Goal: Entertainment & Leisure: Browse casually

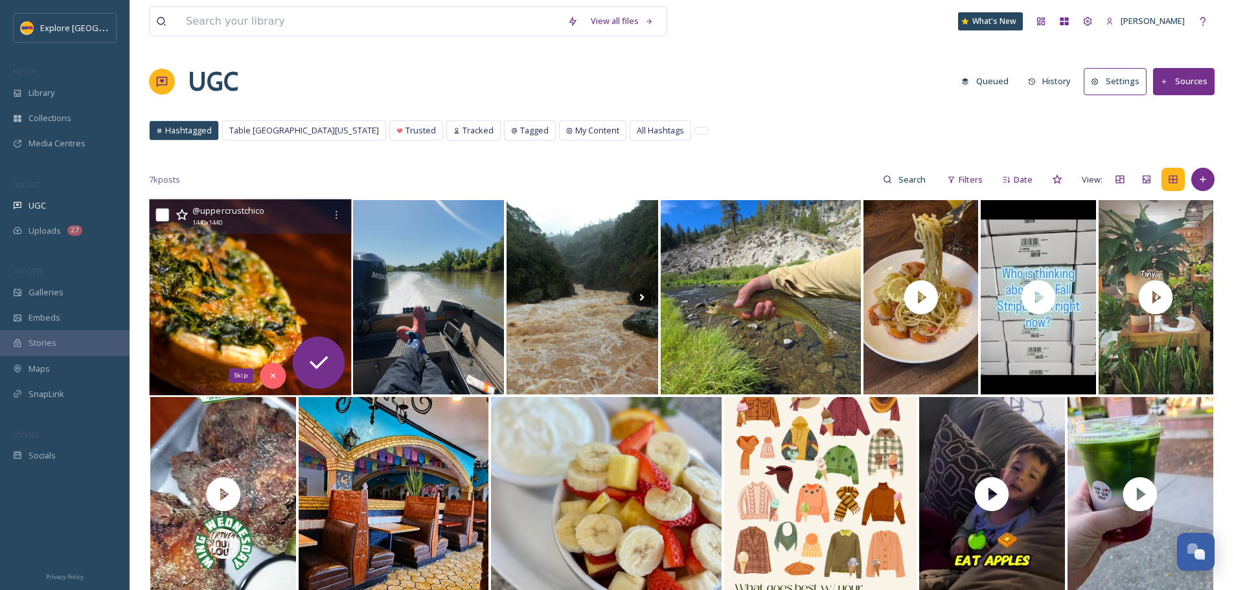
click at [264, 383] on div "Skip" at bounding box center [273, 376] width 26 height 26
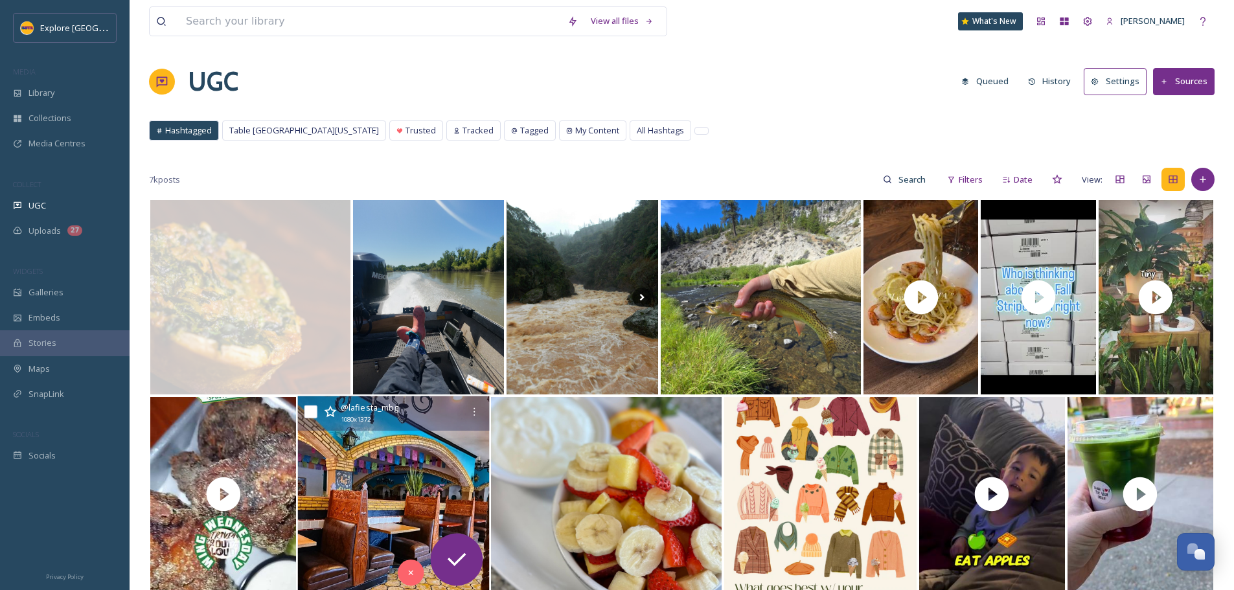
click at [389, 501] on img at bounding box center [394, 495] width 192 height 196
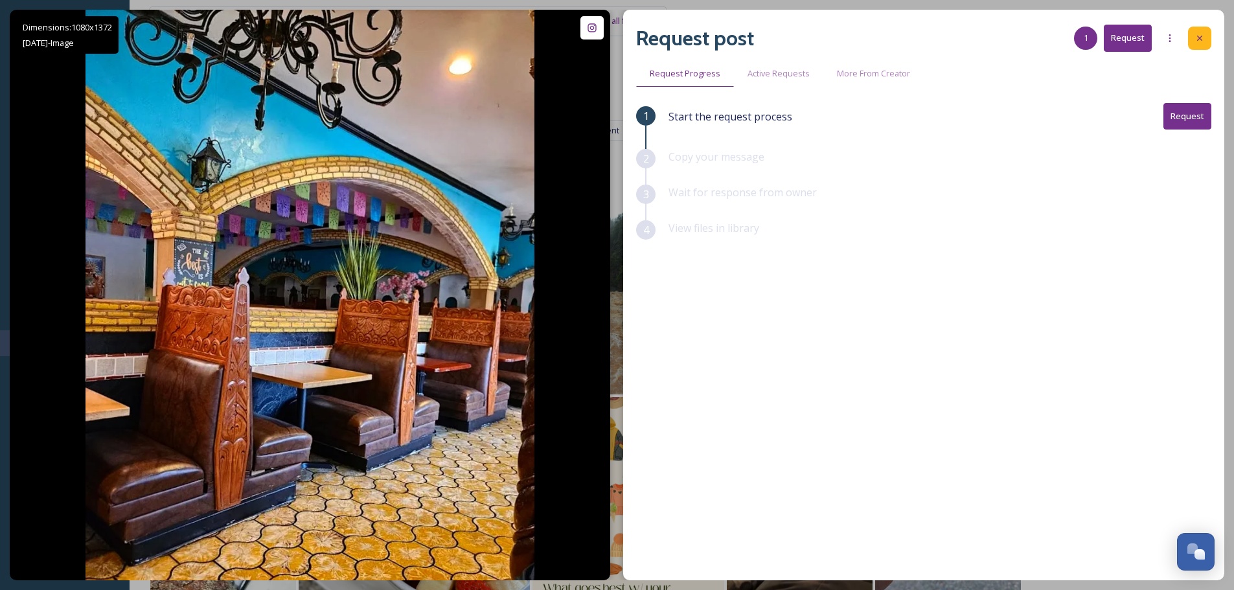
click at [1200, 36] on icon at bounding box center [1200, 38] width 10 height 10
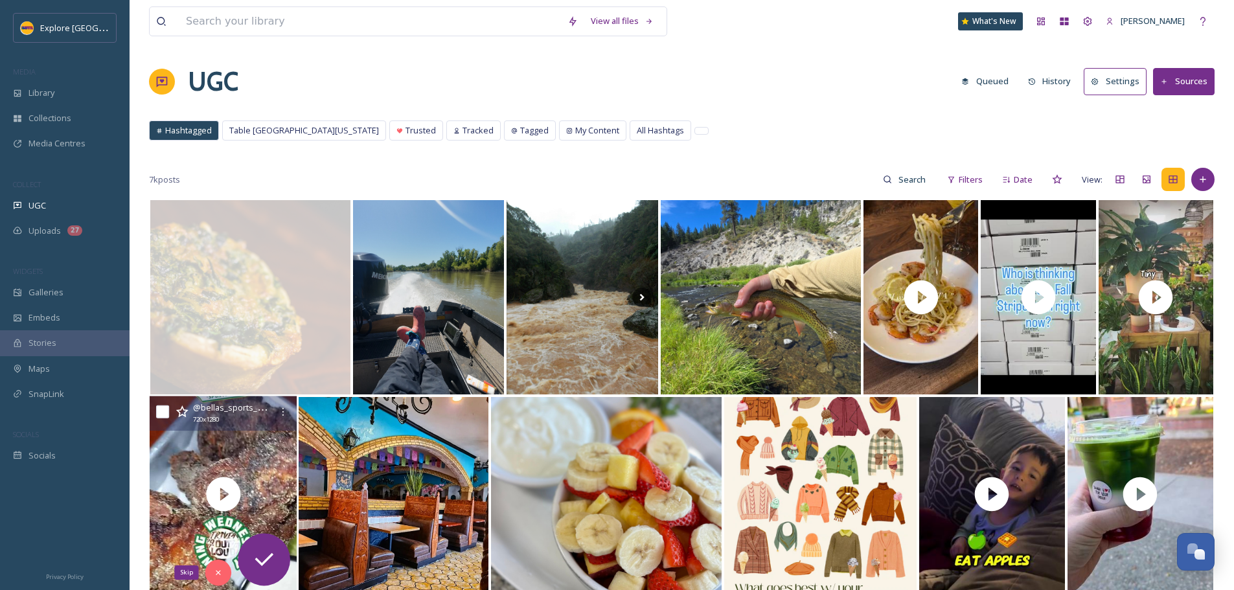
drag, startPoint x: 220, startPoint y: 570, endPoint x: 242, endPoint y: 540, distance: 37.5
click at [220, 570] on icon at bounding box center [218, 572] width 9 height 9
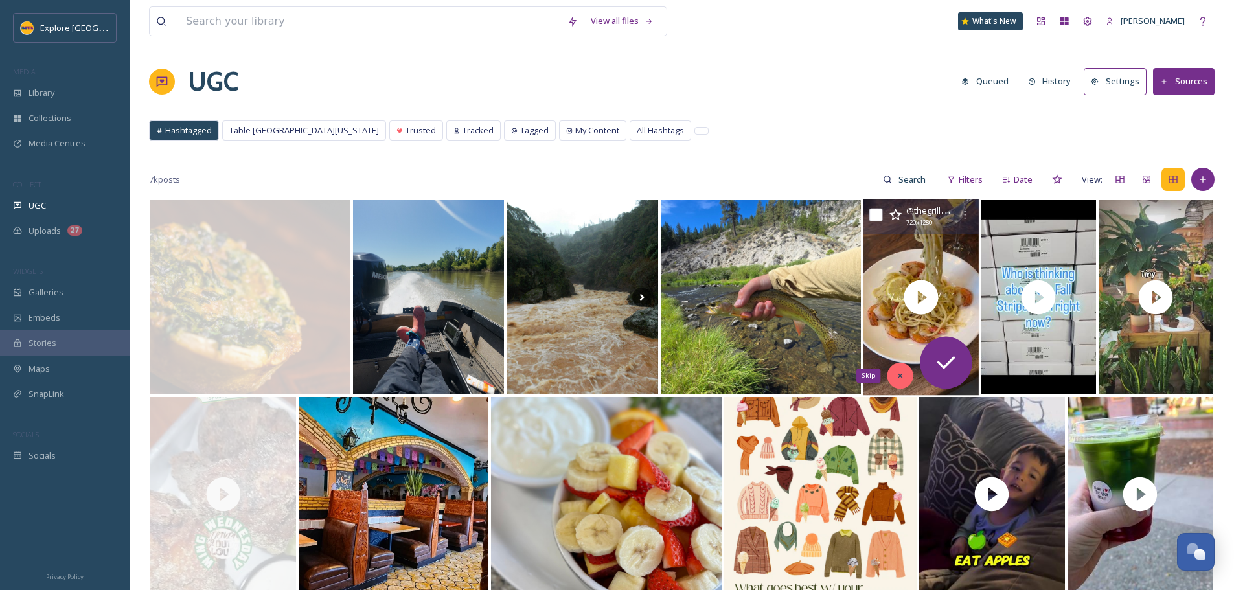
click at [906, 368] on div "Skip" at bounding box center [901, 376] width 26 height 26
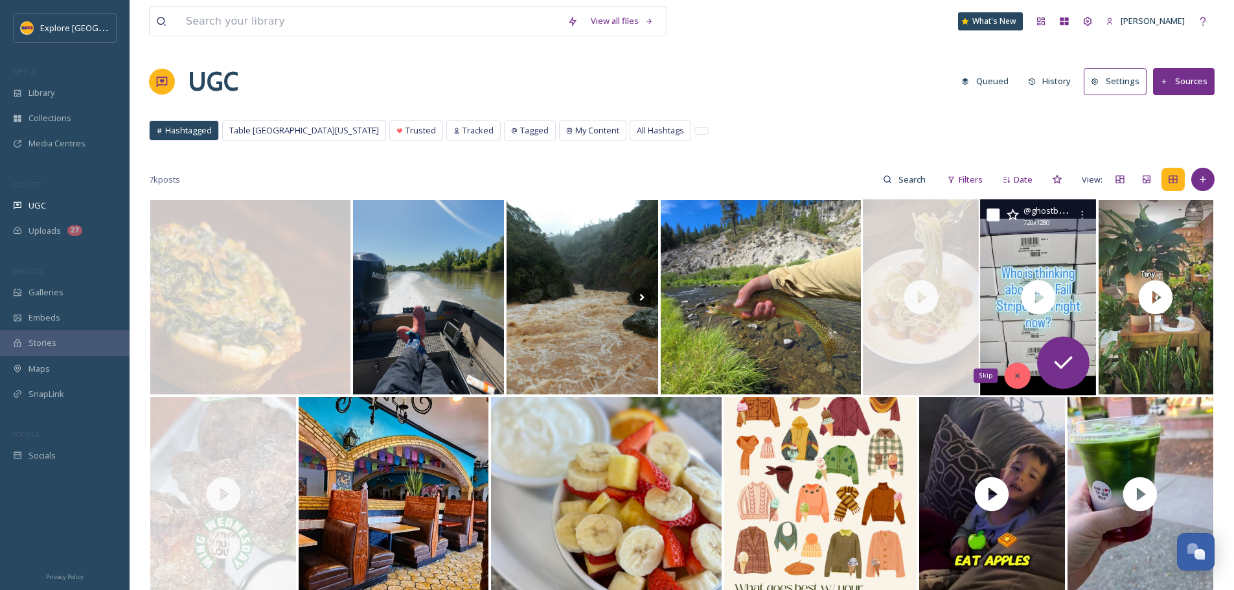
click at [1026, 371] on div "Skip" at bounding box center [1018, 376] width 26 height 26
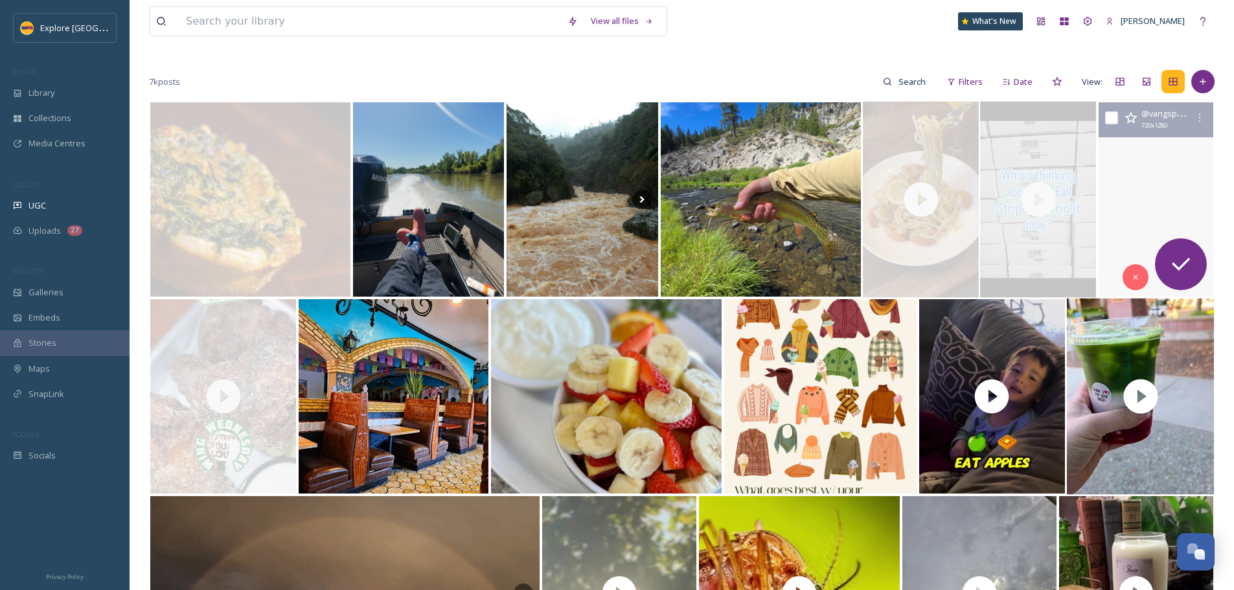
scroll to position [130, 0]
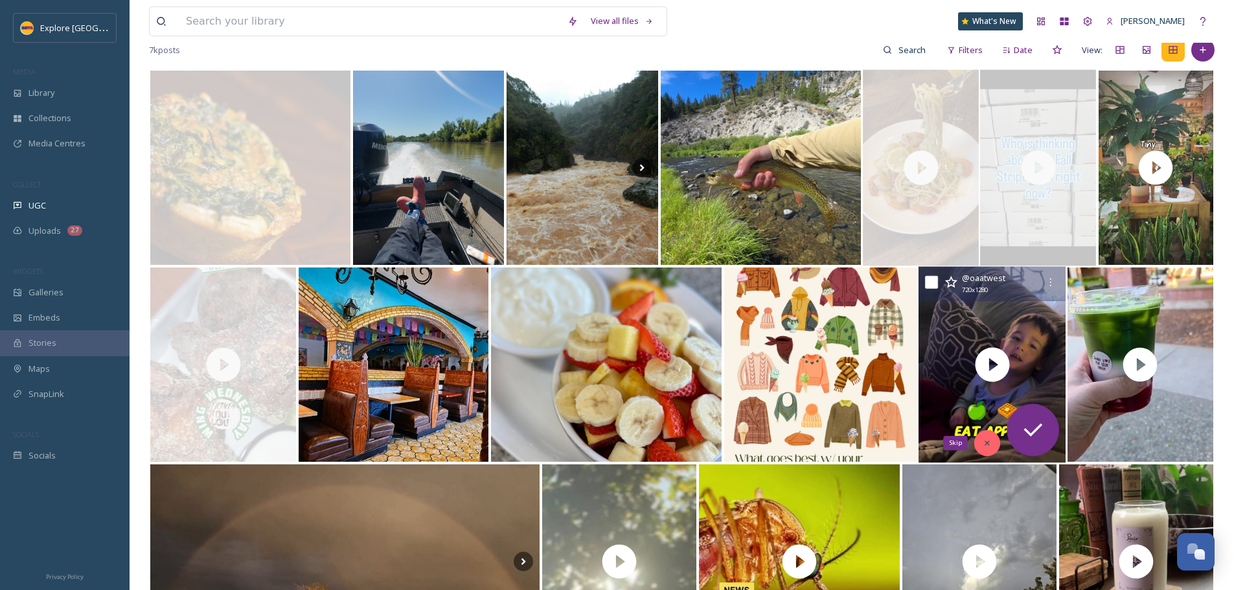
click at [992, 441] on icon at bounding box center [987, 443] width 9 height 9
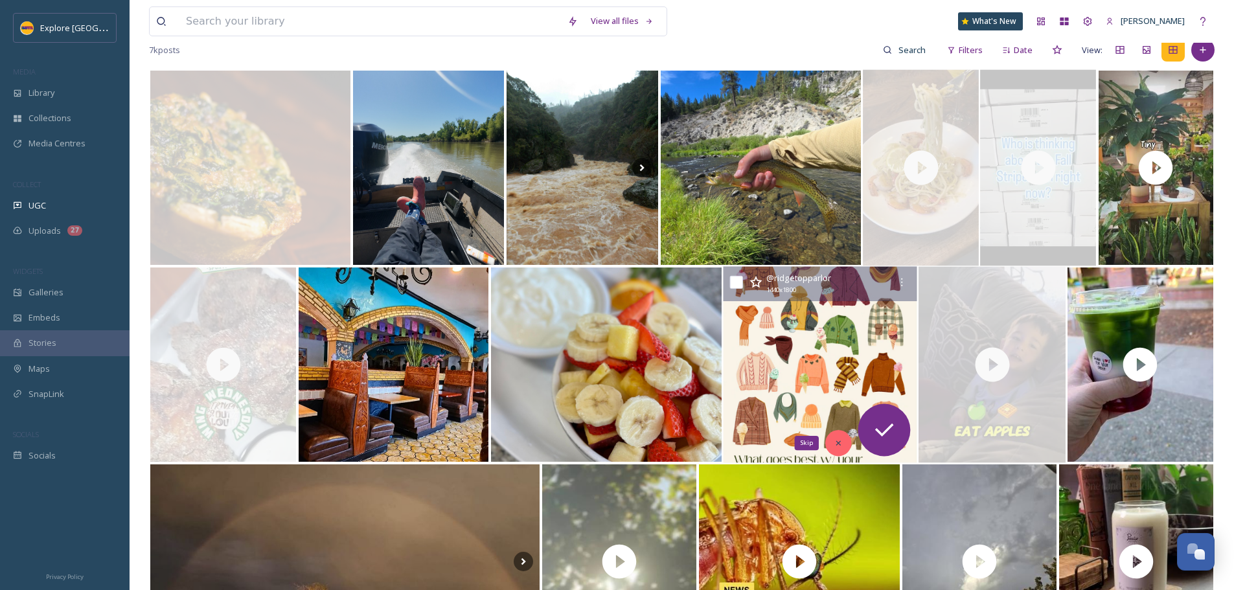
click at [835, 439] on icon at bounding box center [839, 443] width 9 height 9
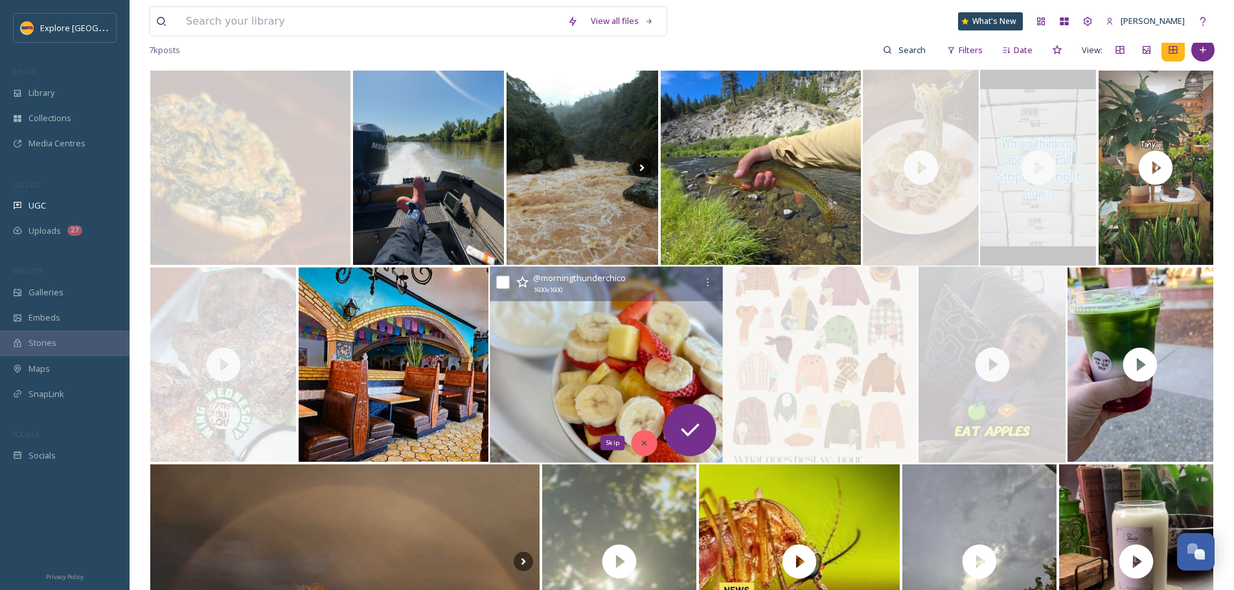
click at [636, 451] on div "Skip" at bounding box center [645, 443] width 26 height 26
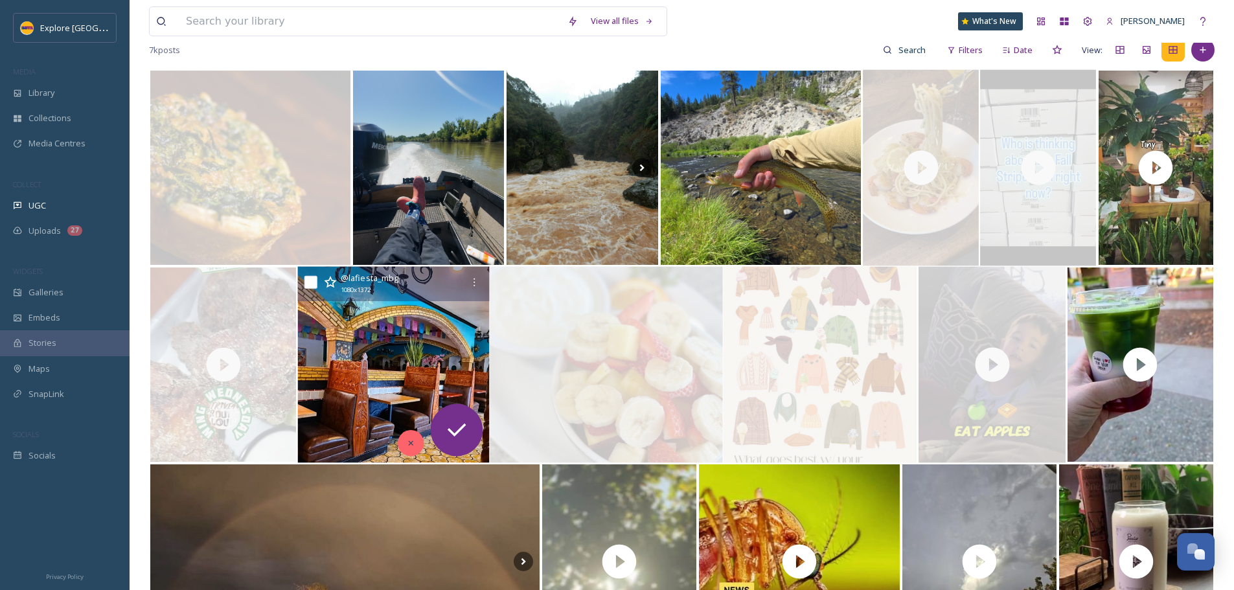
scroll to position [389, 0]
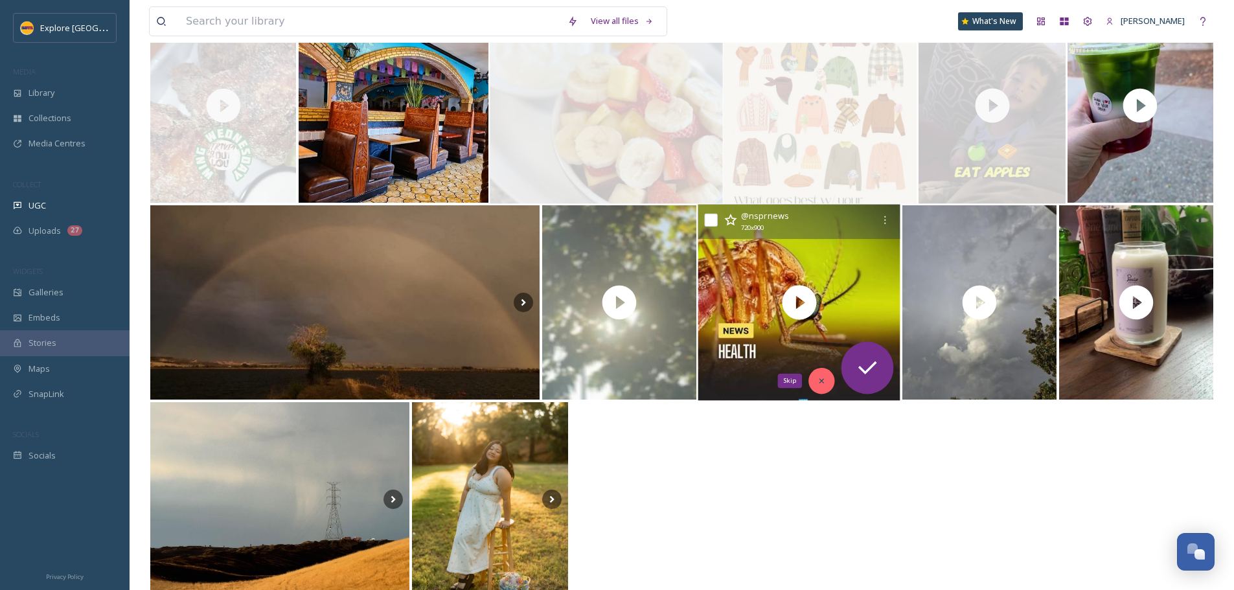
click at [820, 379] on icon at bounding box center [822, 380] width 9 height 9
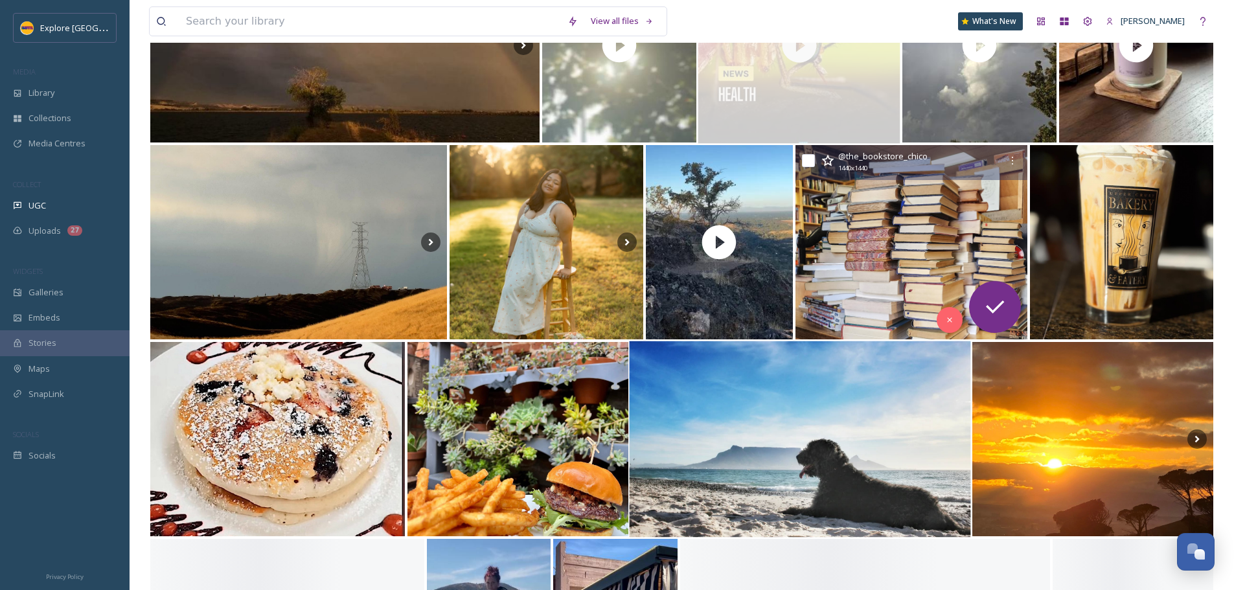
scroll to position [778, 0]
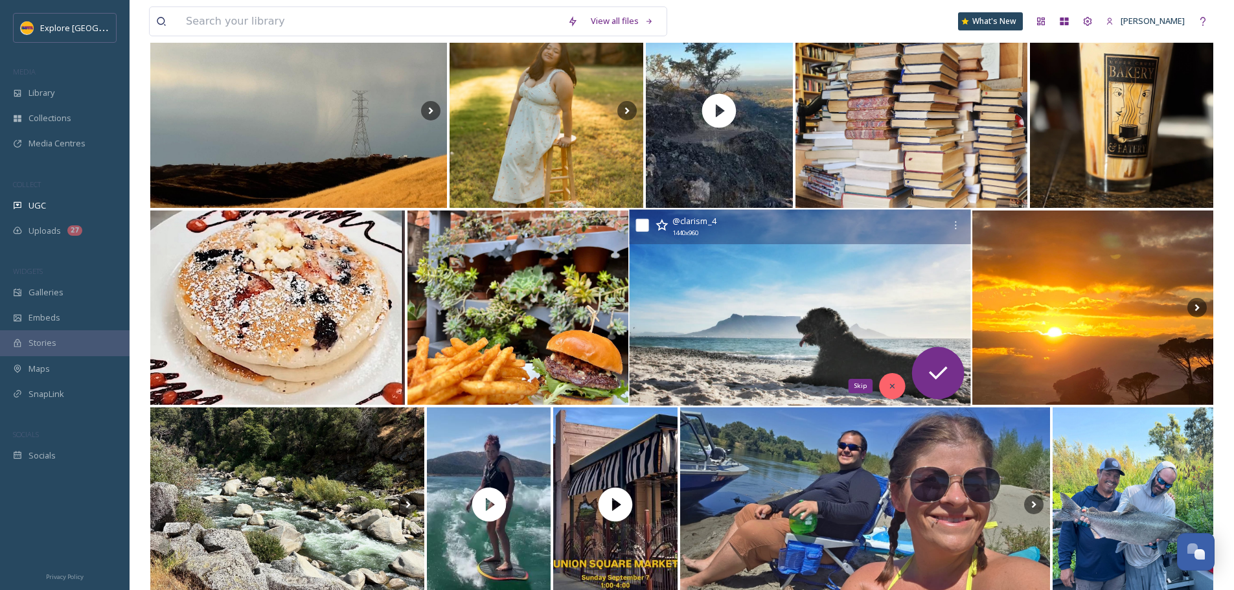
click at [891, 385] on icon at bounding box center [892, 386] width 5 height 5
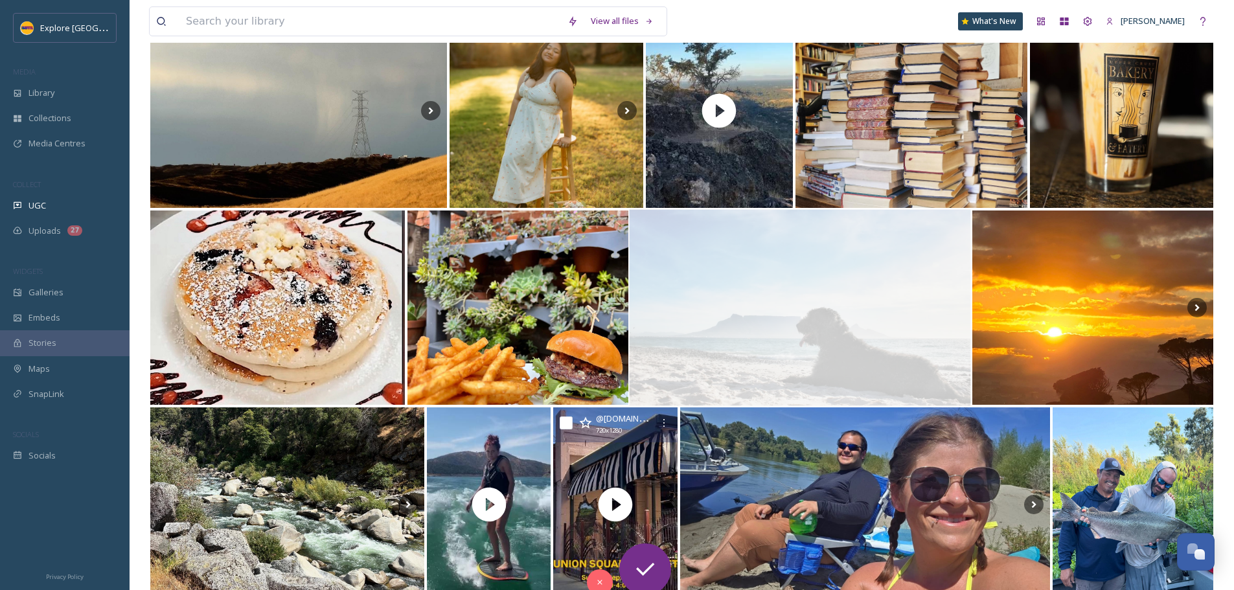
scroll to position [907, 0]
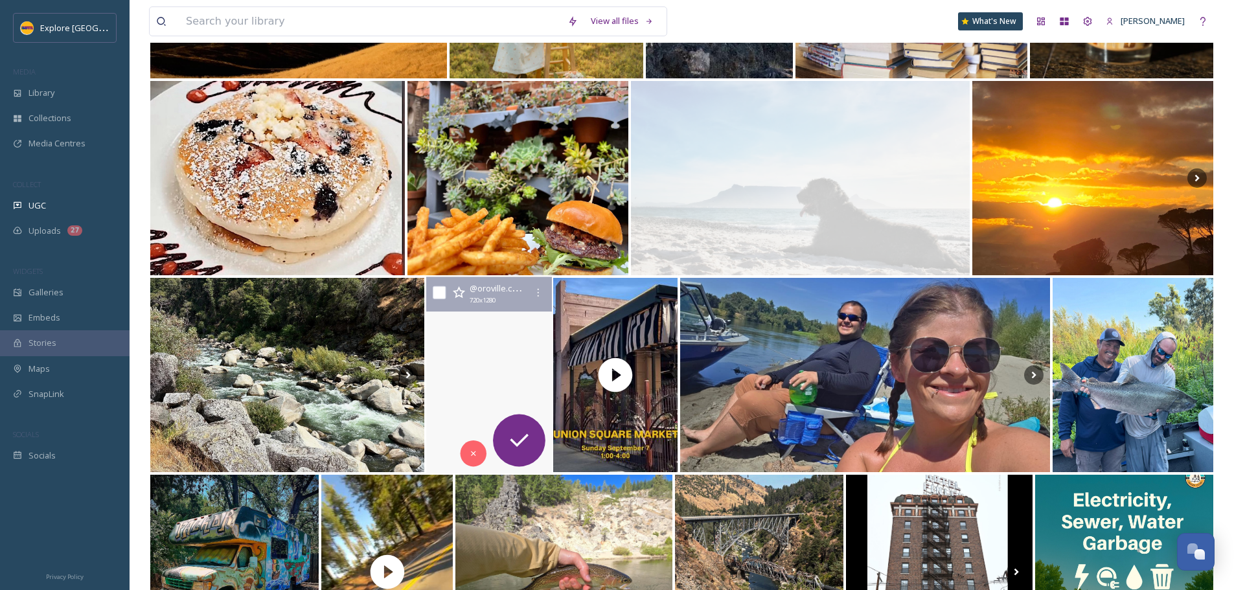
click at [516, 393] on video "Our girl just groovin today. I love seeing her in her element with a smile on h…" at bounding box center [488, 375] width 125 height 196
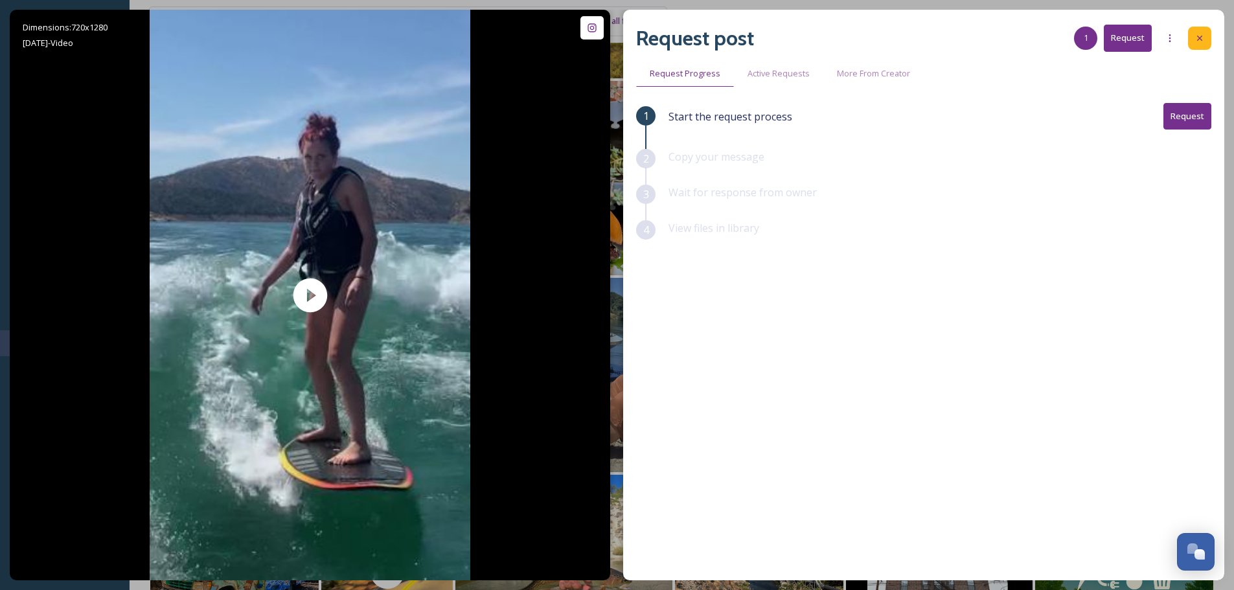
click at [1198, 47] on div at bounding box center [1199, 38] width 23 height 23
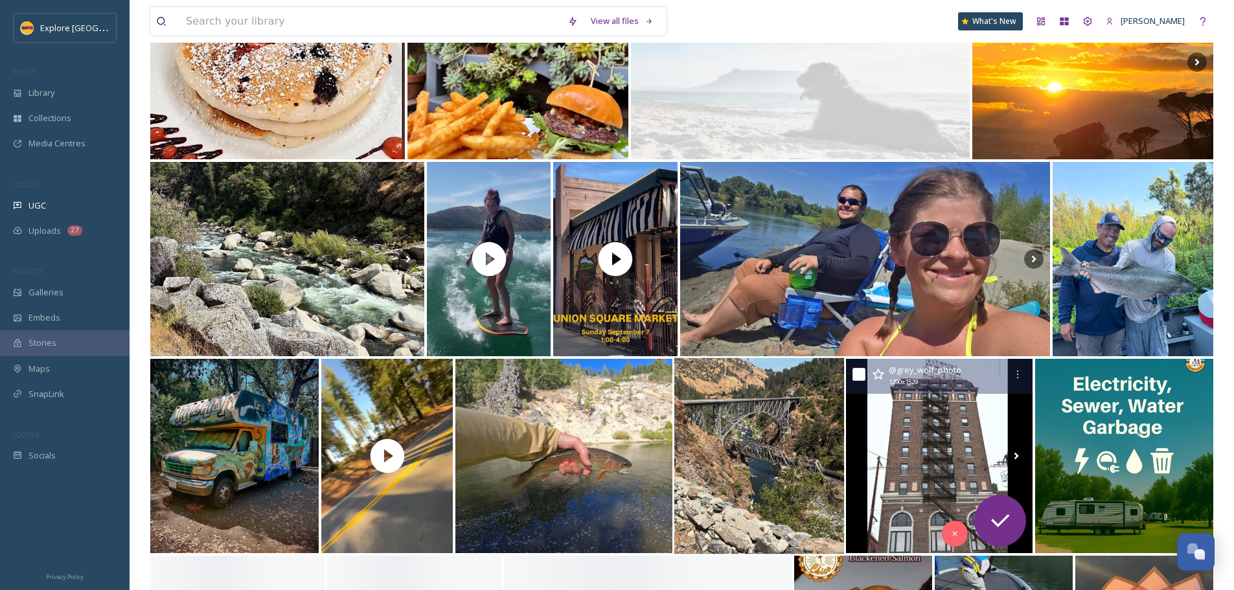
scroll to position [1166, 0]
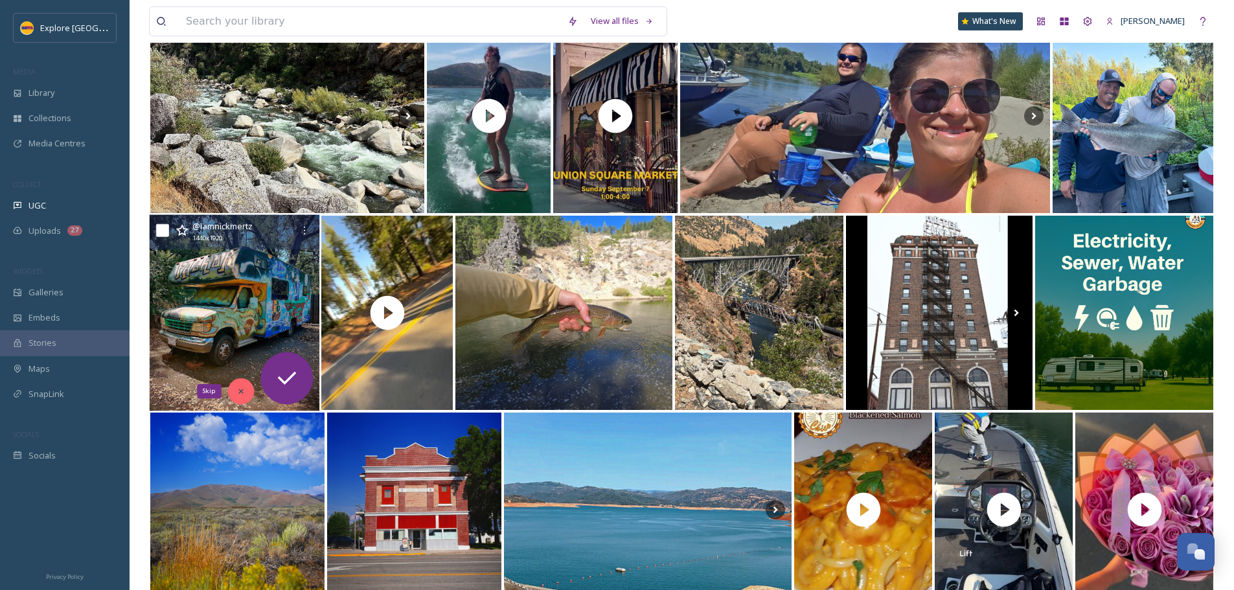
click at [244, 389] on icon at bounding box center [241, 391] width 9 height 9
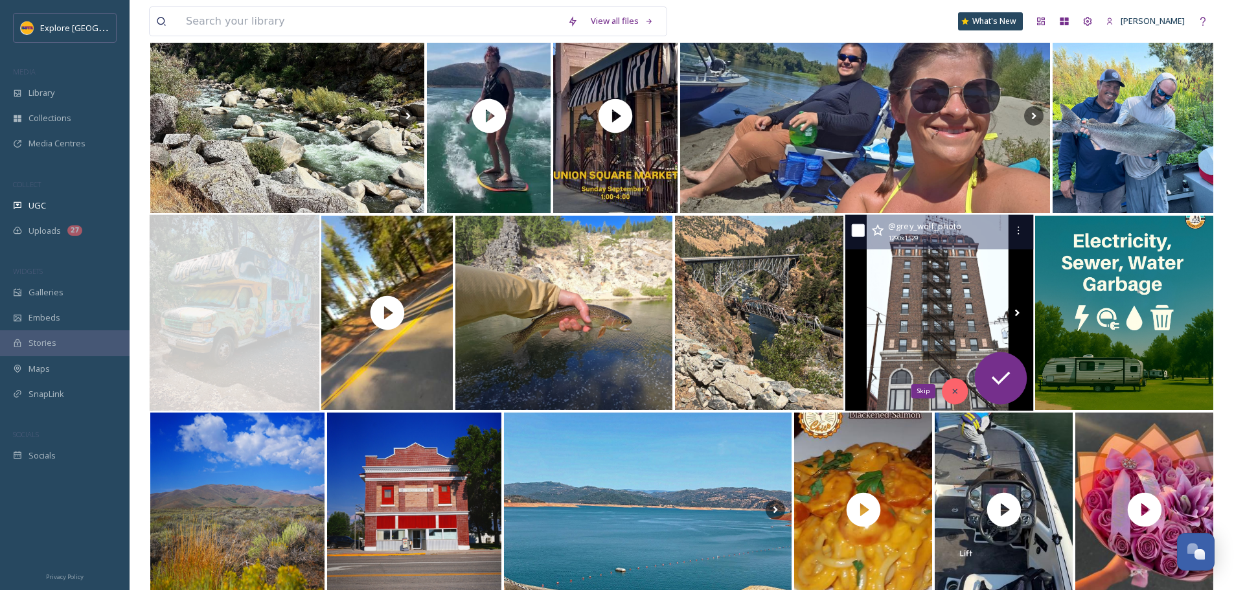
click at [951, 400] on div "Skip" at bounding box center [955, 391] width 26 height 26
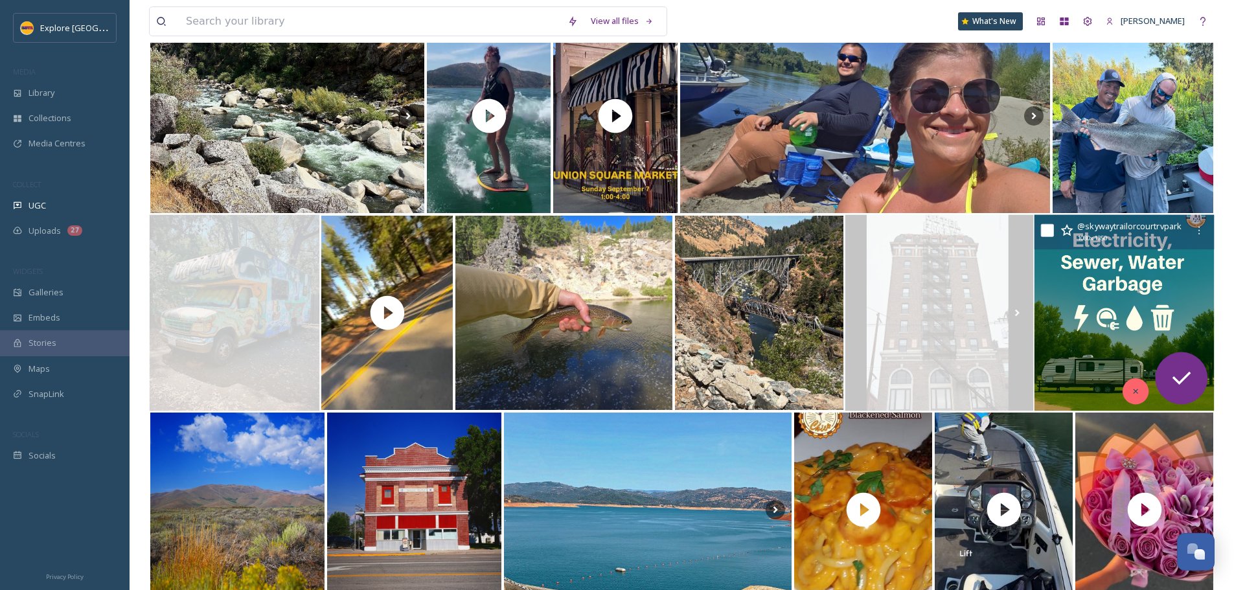
click at [1126, 391] on div at bounding box center [1136, 391] width 26 height 26
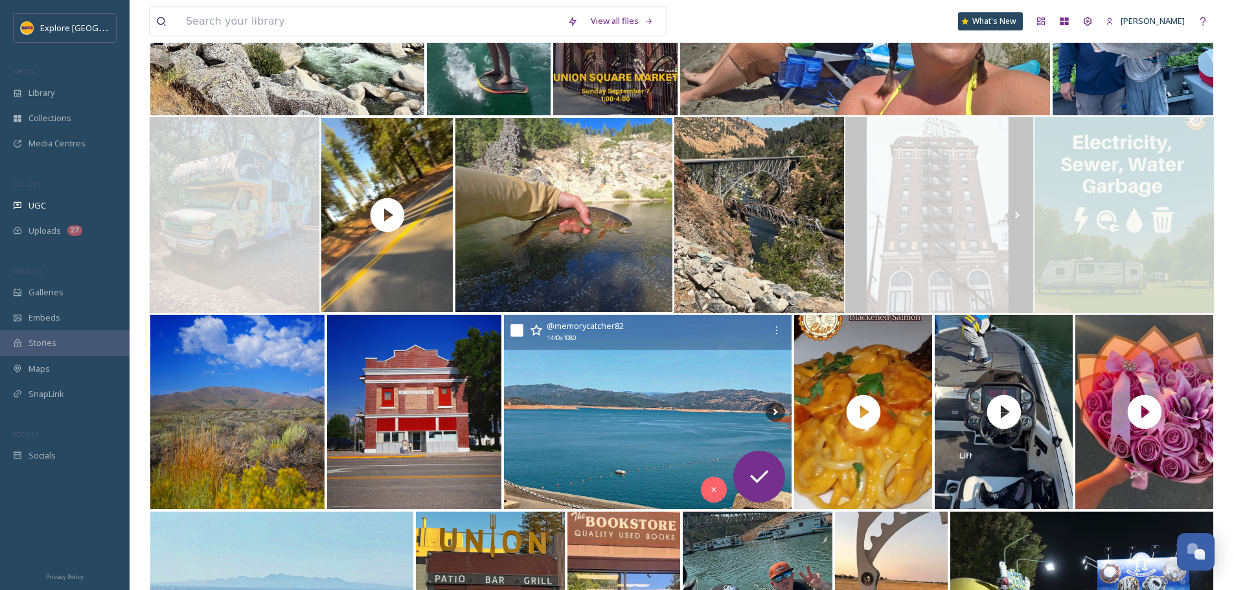
scroll to position [1296, 0]
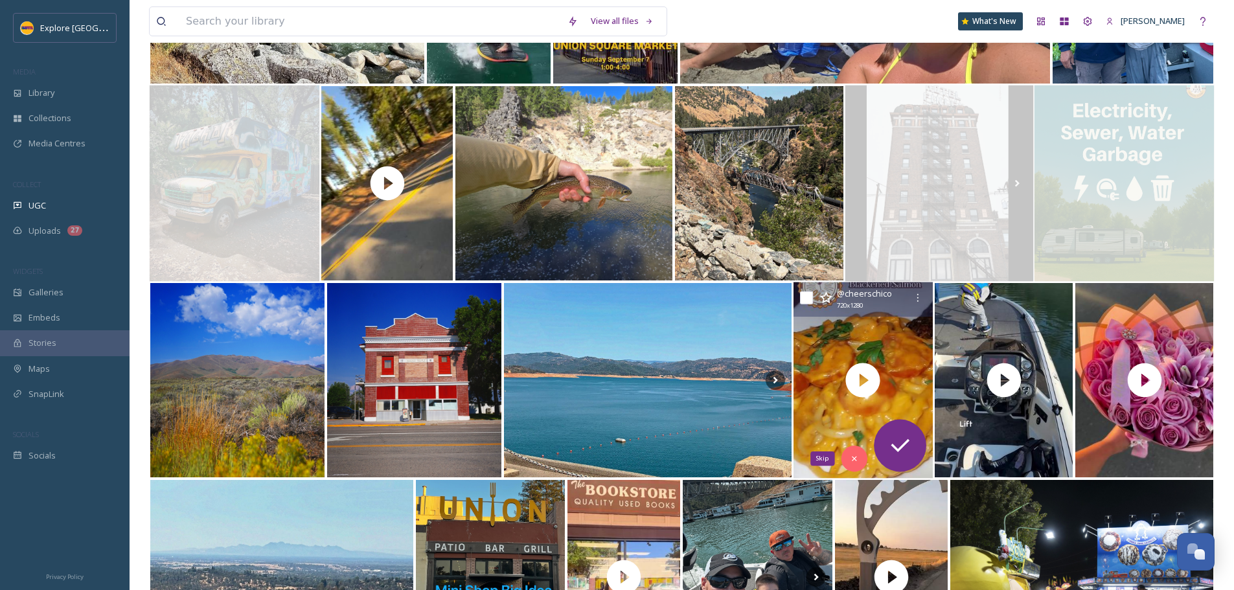
click at [860, 454] on div "Skip" at bounding box center [855, 459] width 26 height 26
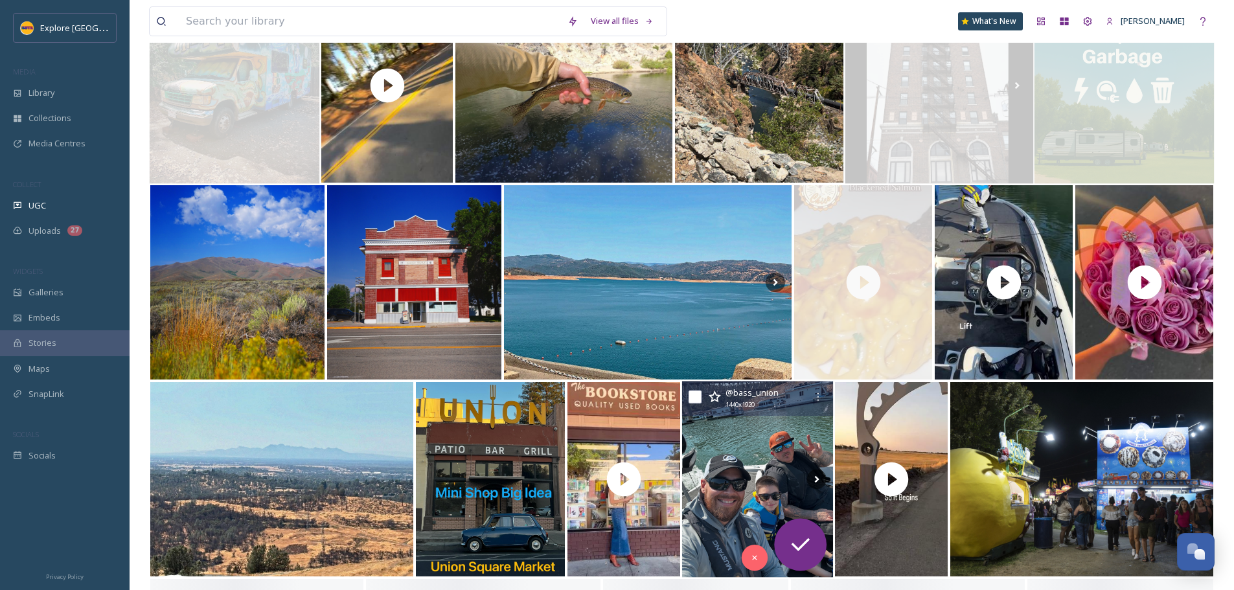
scroll to position [1426, 0]
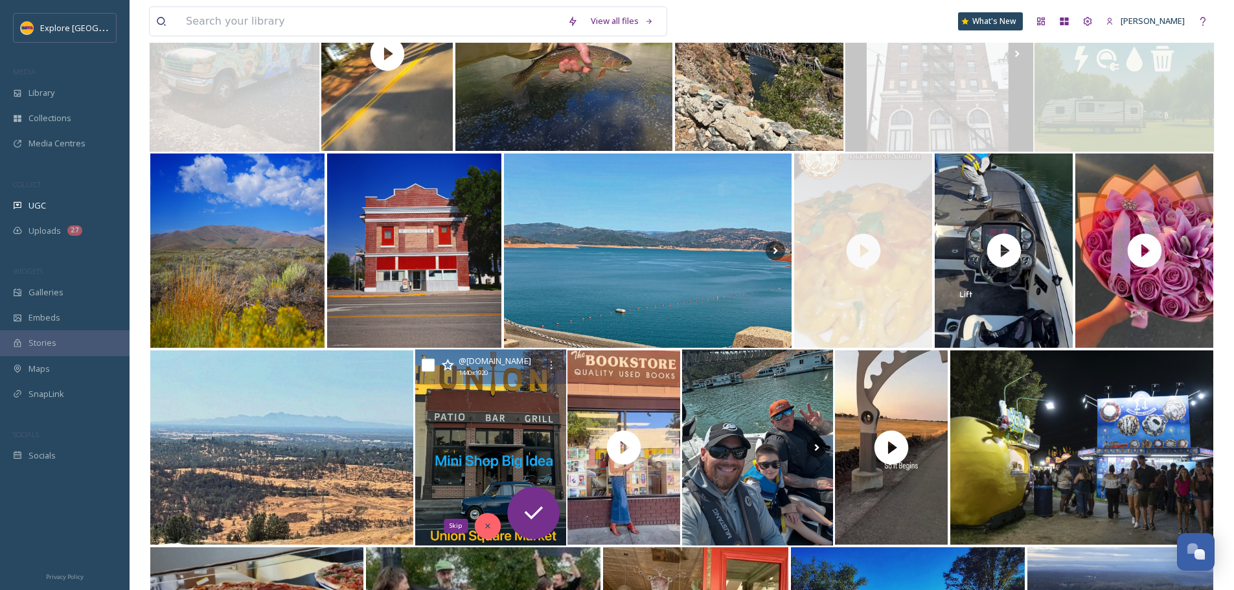
click at [482, 528] on div "Skip" at bounding box center [487, 526] width 26 height 26
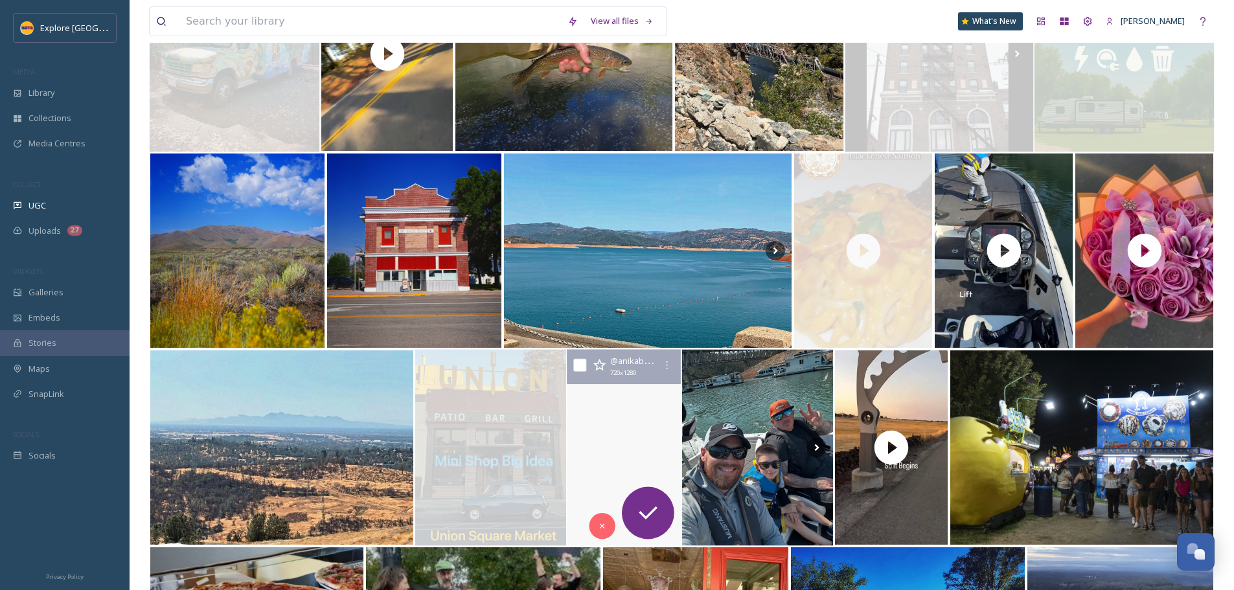
click at [610, 453] on video "Every outfit is a page, every afternoon downtown a story worth telling📚\a\aFrom…" at bounding box center [624, 448] width 118 height 196
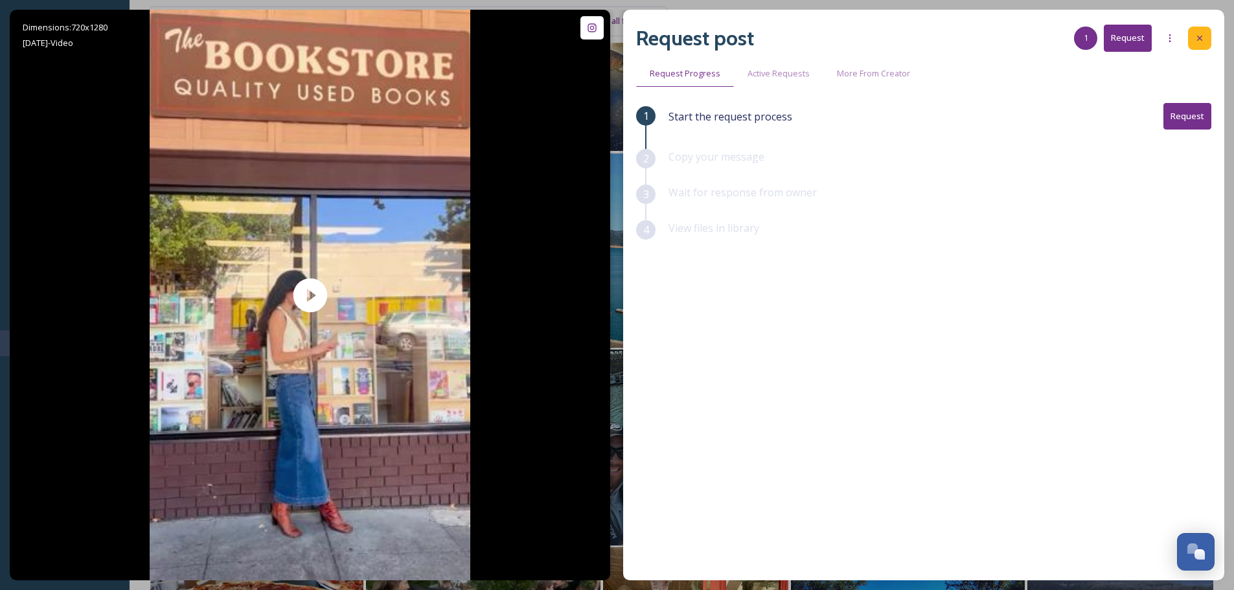
click at [1197, 38] on icon at bounding box center [1200, 38] width 10 height 10
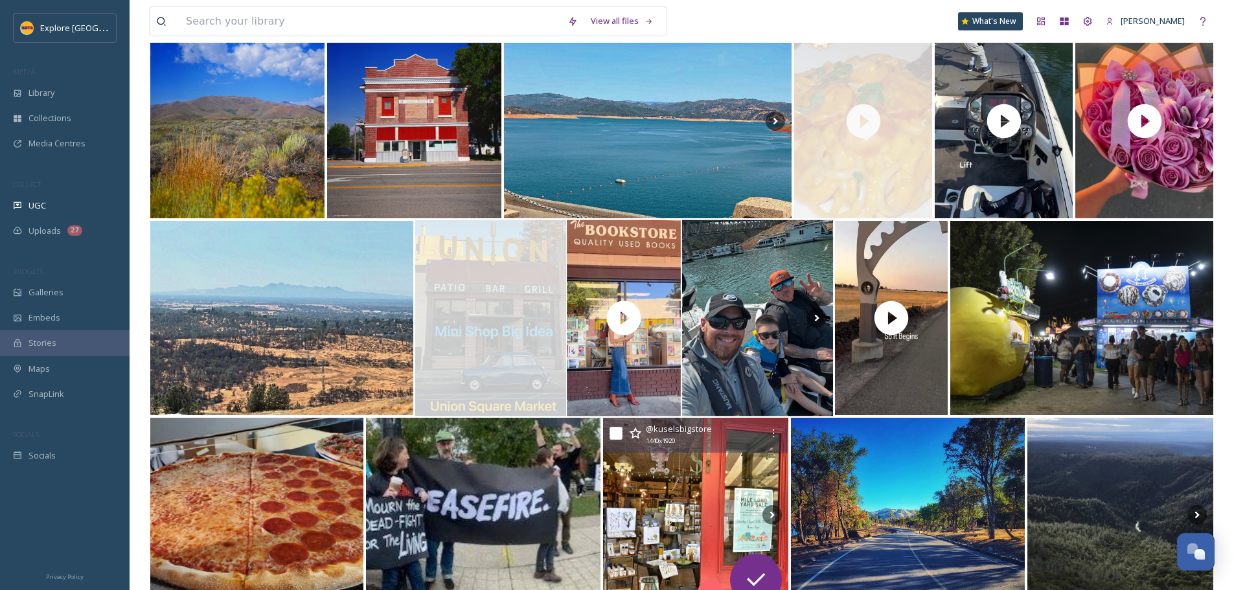
scroll to position [1685, 0]
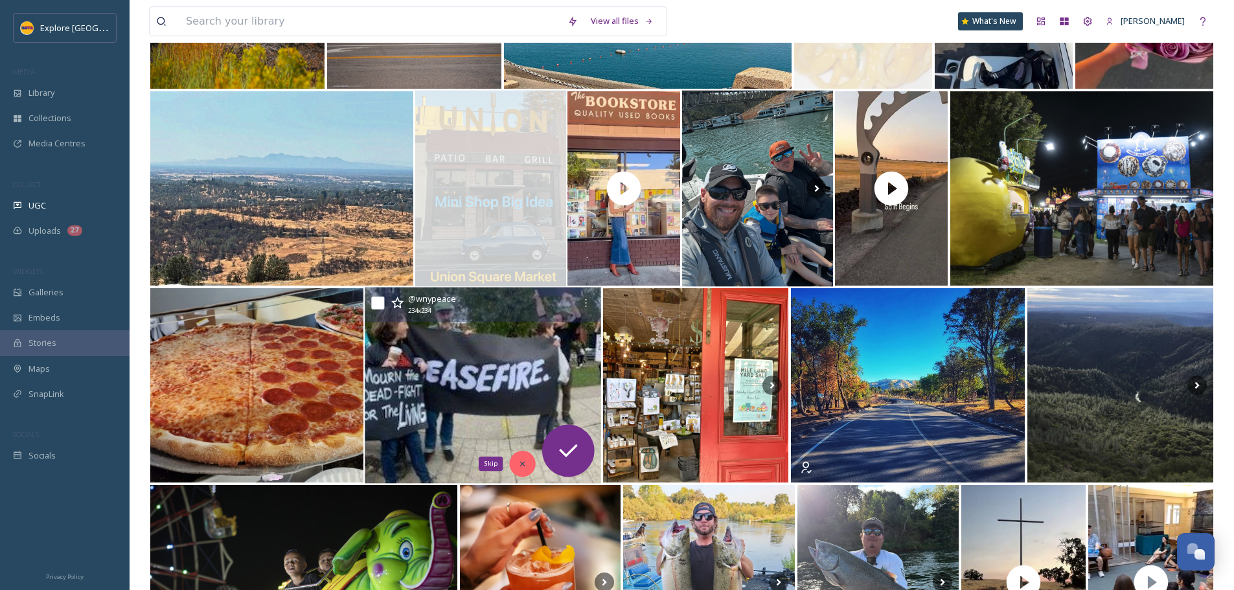
click at [524, 467] on icon at bounding box center [522, 463] width 9 height 9
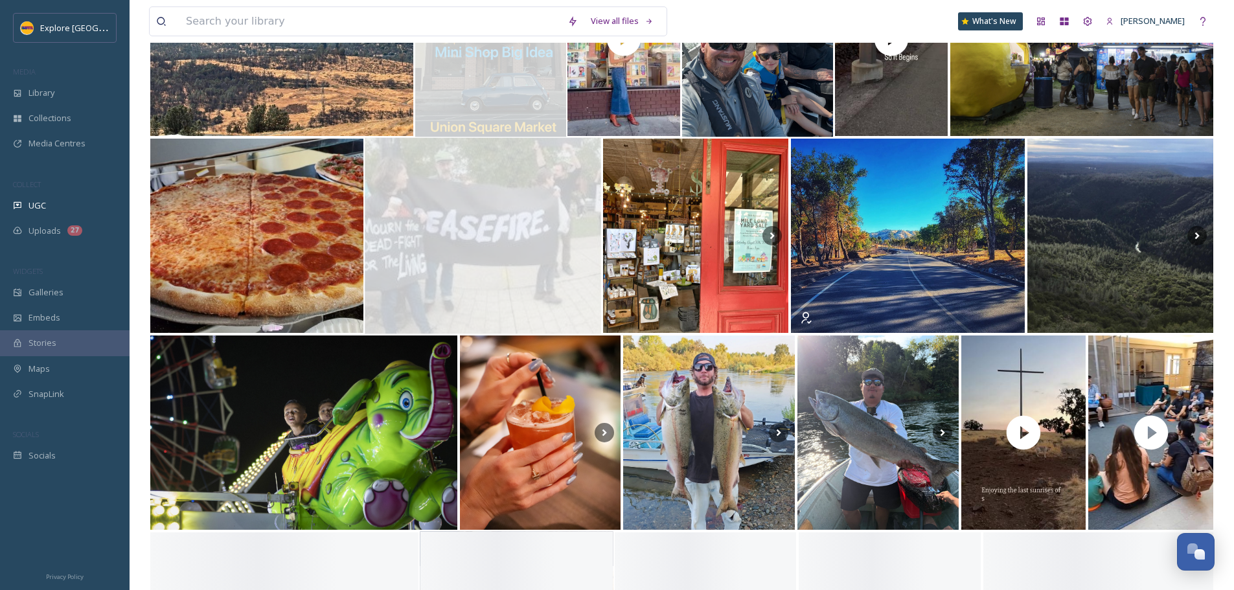
scroll to position [1944, 0]
